Goal: Obtain resource: Download file/media

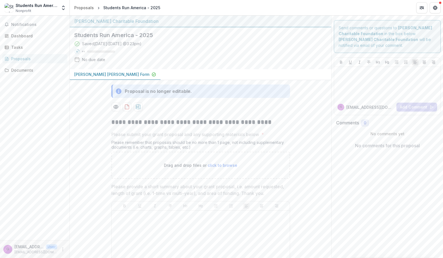
click at [93, 114] on div "**********" at bounding box center [201, 210] width 262 height 192
click at [20, 35] on div "Dashboard" at bounding box center [37, 36] width 52 height 6
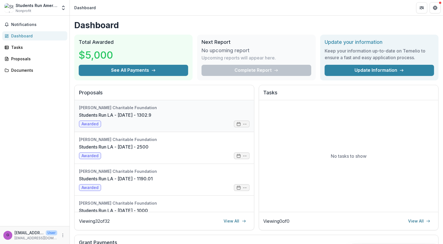
click at [118, 114] on link "Students Run LA - [DATE] - 1302.9" at bounding box center [115, 115] width 72 height 7
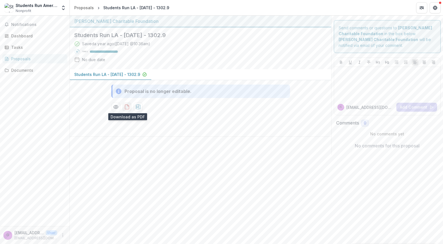
click at [127, 108] on icon "download-proposal" at bounding box center [127, 107] width 6 height 6
click at [19, 24] on span "Notifications" at bounding box center [38, 24] width 54 height 5
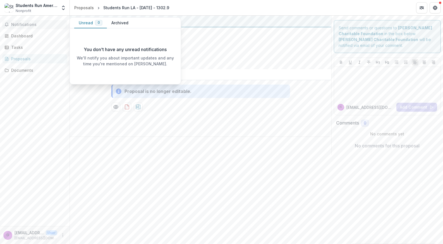
click at [123, 23] on button "Archived" at bounding box center [120, 23] width 26 height 11
click at [87, 22] on button "Unread 0" at bounding box center [90, 23] width 33 height 11
click at [24, 36] on div "Dashboard" at bounding box center [37, 36] width 52 height 6
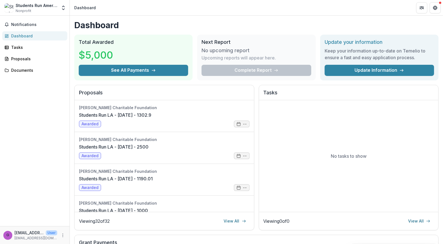
click at [248, 71] on div "Complete Report" at bounding box center [257, 70] width 110 height 11
click at [236, 53] on div "No upcoming report Upcoming reports will appear here." at bounding box center [257, 55] width 110 height 20
click at [268, 60] on p "Upcoming reports will appear here." at bounding box center [239, 57] width 74 height 7
click at [14, 47] on div "Tasks" at bounding box center [37, 47] width 52 height 6
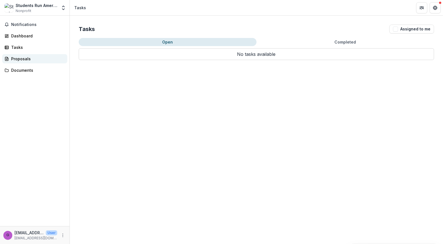
click at [21, 59] on div "Proposals" at bounding box center [37, 59] width 52 height 6
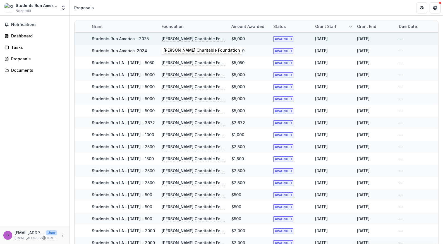
click at [208, 39] on p "[PERSON_NAME] Charitable Foundation" at bounding box center [193, 39] width 63 height 6
click at [205, 37] on p "[PERSON_NAME] Charitable Foundation" at bounding box center [193, 39] width 63 height 6
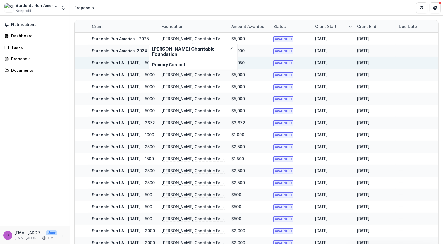
click at [422, 65] on div "--" at bounding box center [416, 63] width 35 height 12
